Goal: Task Accomplishment & Management: Manage account settings

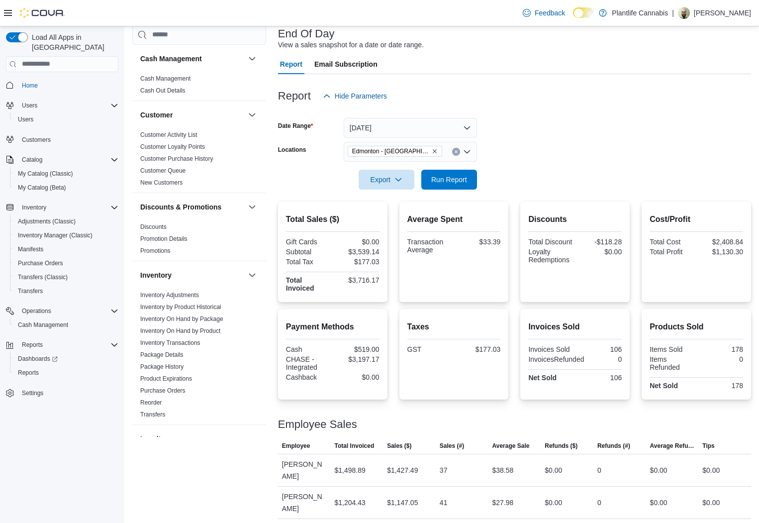
scroll to position [454, 0]
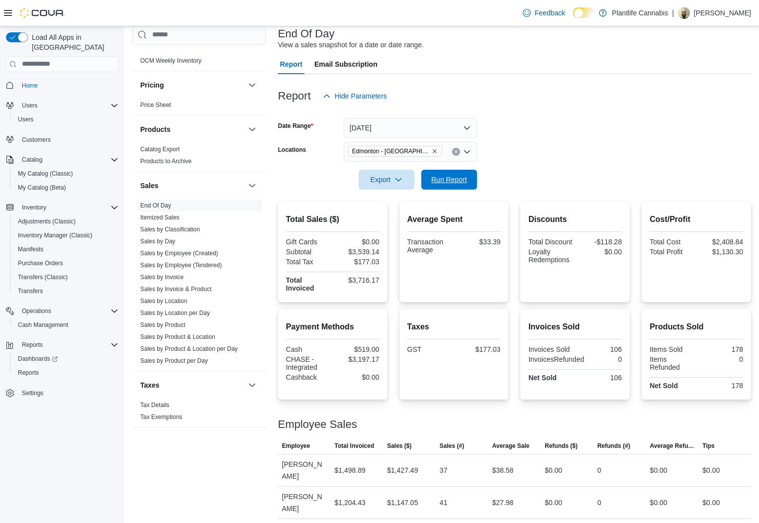
click at [450, 190] on div "Report Hide Parameters Date Range [DATE] Locations [GEOGRAPHIC_DATA] - ICE Dist…" at bounding box center [514, 312] width 473 height 477
click at [461, 176] on span "Run Report" at bounding box center [449, 179] width 36 height 10
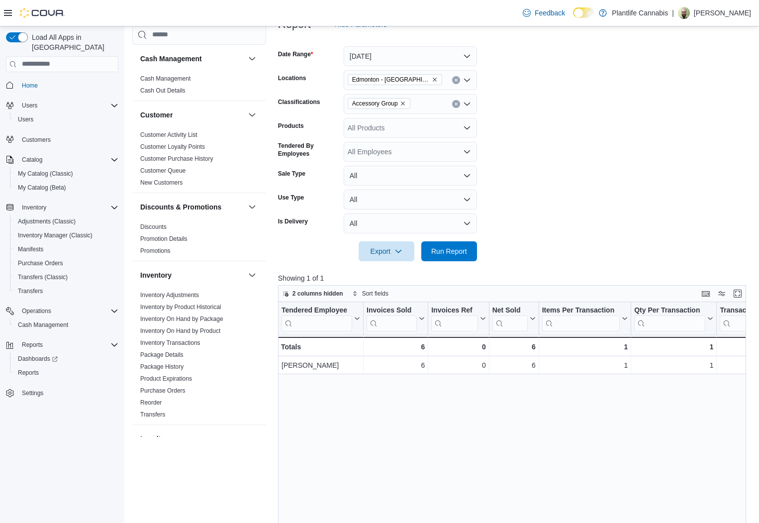
scroll to position [454, 0]
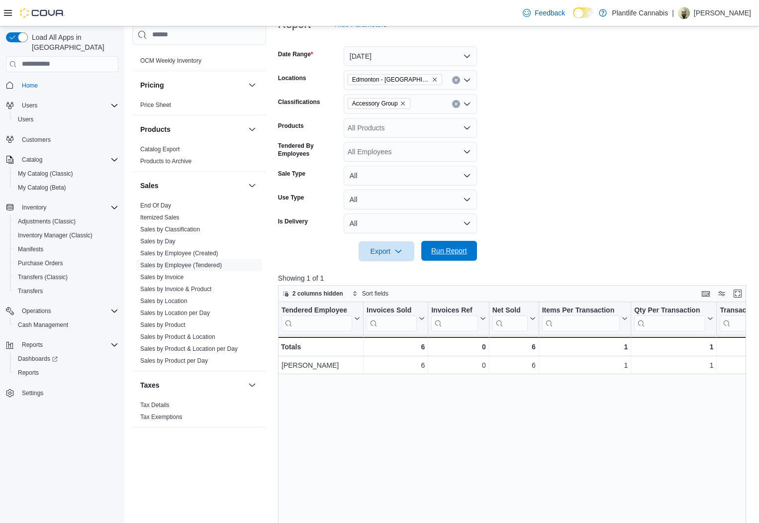
click at [443, 256] on span "Run Report" at bounding box center [449, 251] width 36 height 10
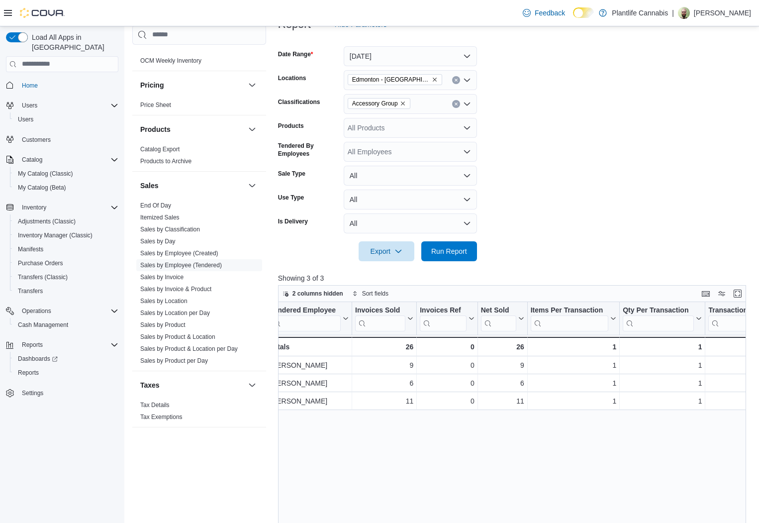
scroll to position [0, 0]
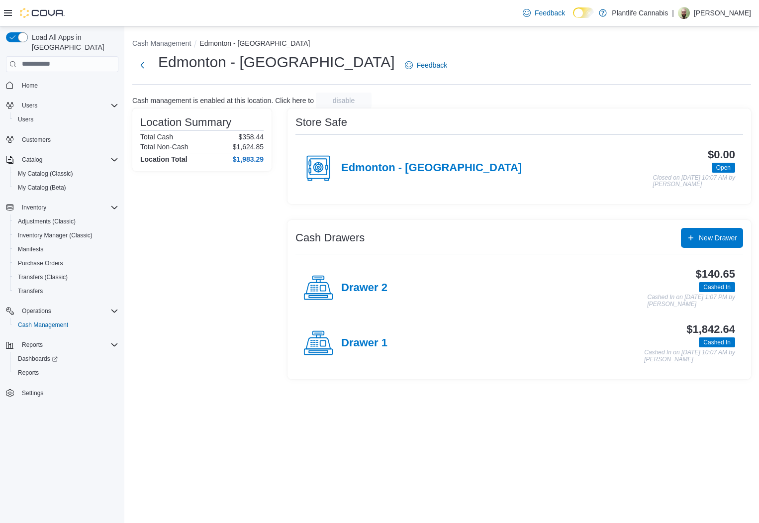
click at [378, 287] on h4 "Drawer 2" at bounding box center [364, 288] width 46 height 13
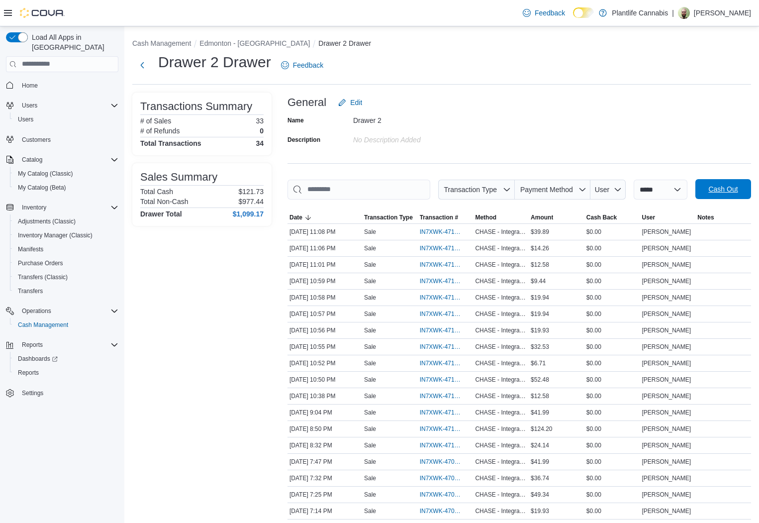
click at [710, 187] on span "Cash Out" at bounding box center [723, 189] width 29 height 10
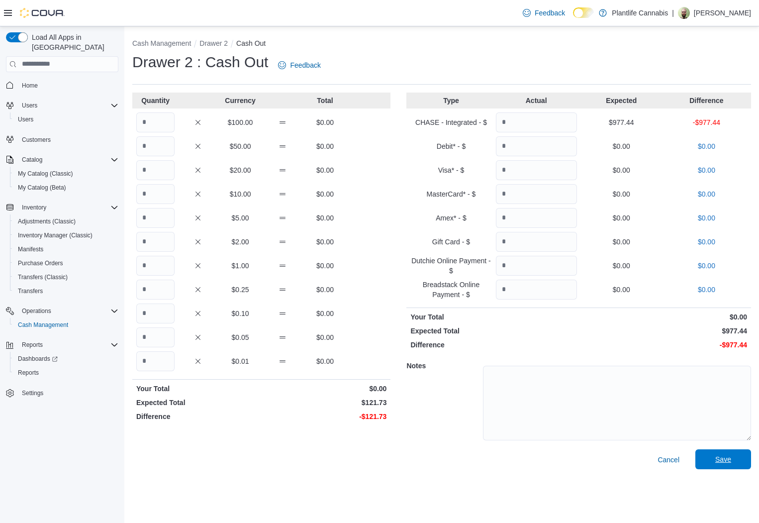
click at [721, 450] on span "Save" at bounding box center [724, 459] width 44 height 20
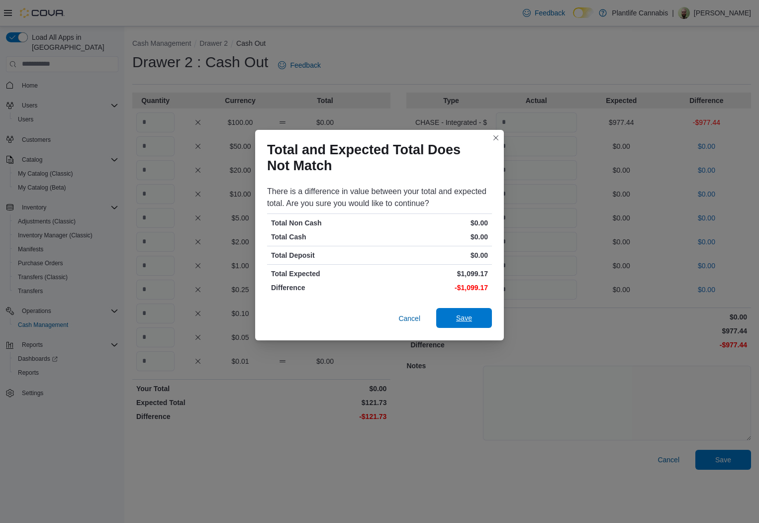
drag, startPoint x: 496, startPoint y: 314, endPoint x: 467, endPoint y: 326, distance: 31.4
click at [485, 315] on div "Cancel Save" at bounding box center [379, 321] width 249 height 40
click at [467, 326] on span "Save" at bounding box center [464, 318] width 44 height 20
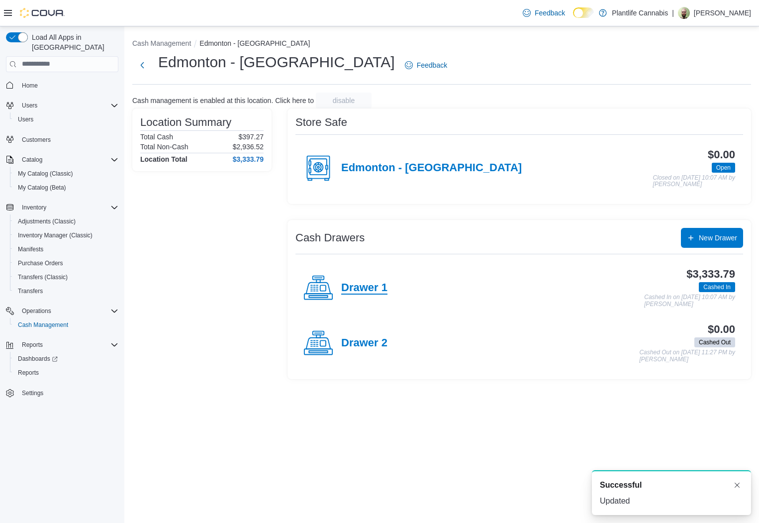
click at [356, 291] on h4 "Drawer 1" at bounding box center [364, 288] width 46 height 13
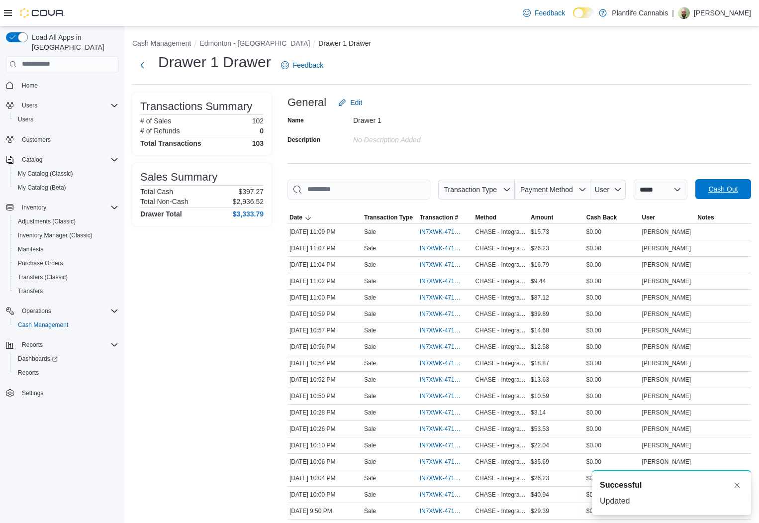
click at [726, 188] on span "Cash Out" at bounding box center [723, 189] width 29 height 10
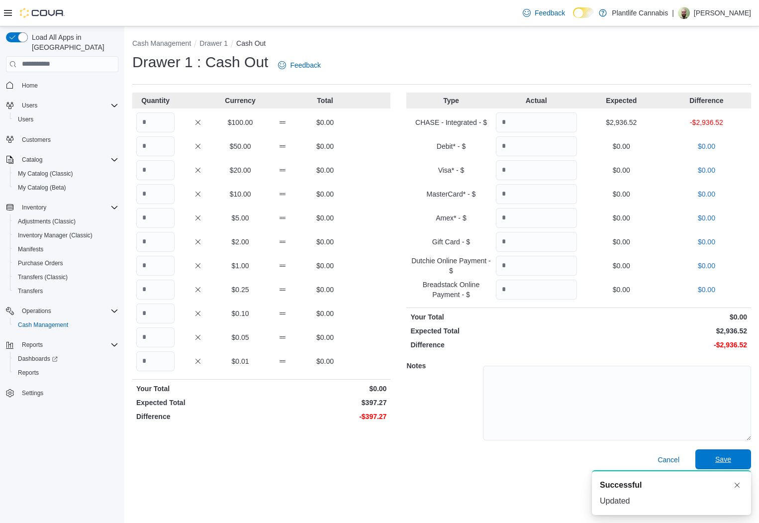
click at [724, 456] on span "Save" at bounding box center [724, 459] width 16 height 10
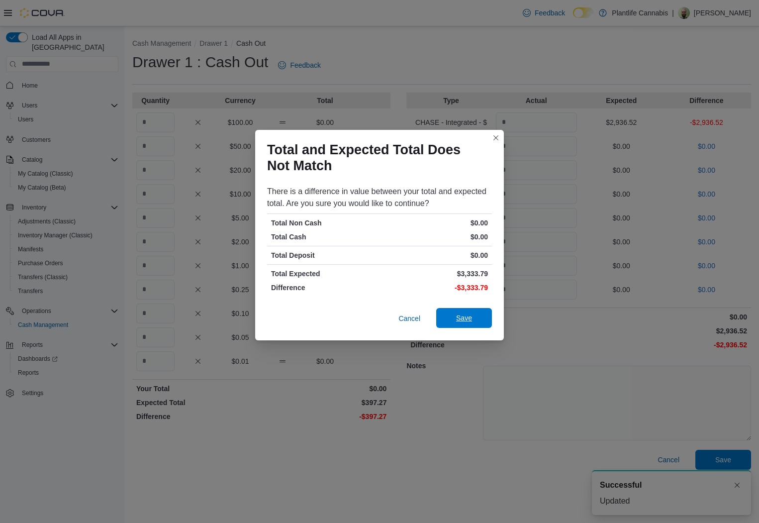
click at [479, 320] on span "Save" at bounding box center [464, 318] width 44 height 20
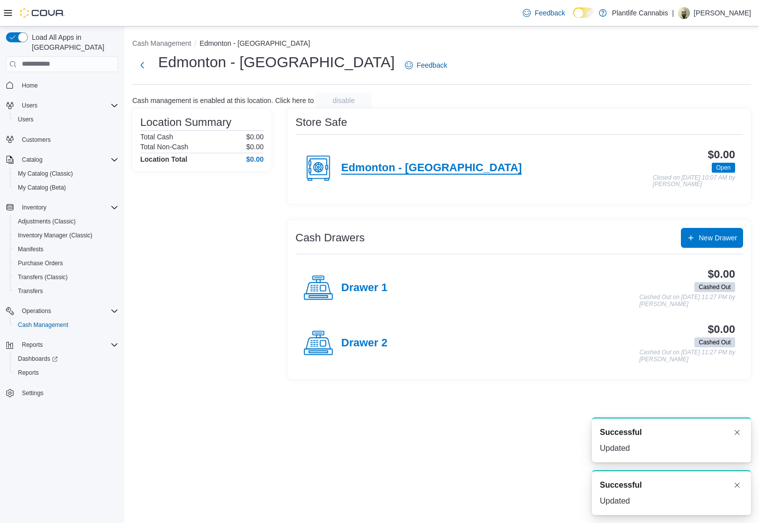
click at [401, 170] on h4 "Edmonton - [GEOGRAPHIC_DATA]" at bounding box center [431, 168] width 181 height 13
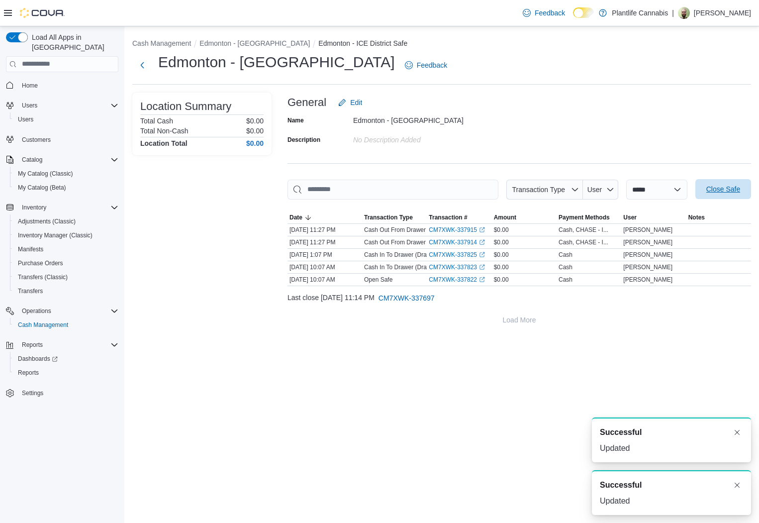
click at [717, 193] on span "Close Safe" at bounding box center [724, 189] width 34 height 10
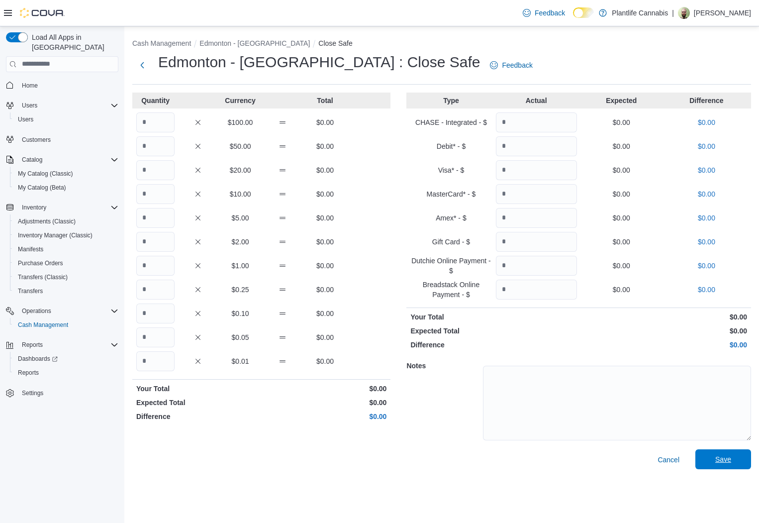
click at [710, 455] on span "Save" at bounding box center [724, 459] width 44 height 20
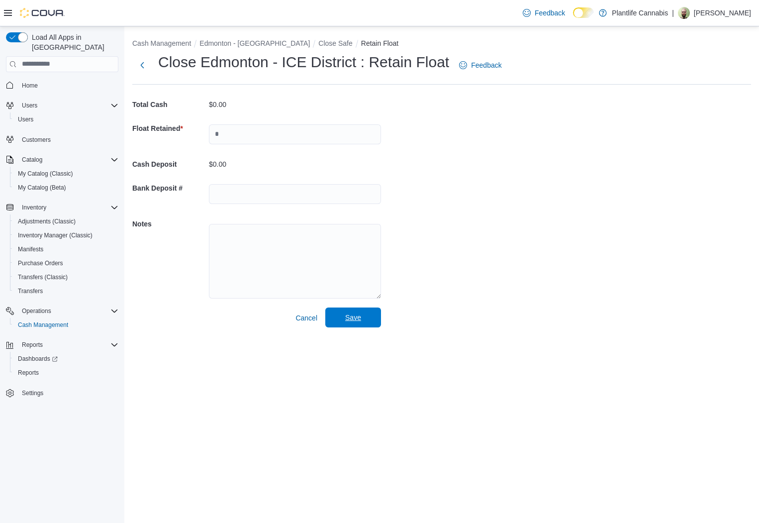
click at [341, 318] on span "Save" at bounding box center [353, 318] width 44 height 20
